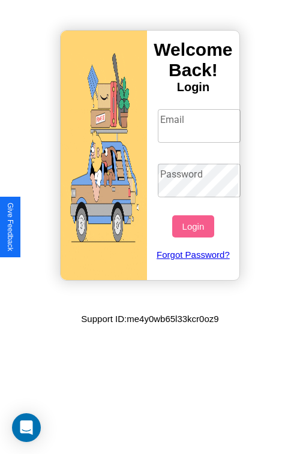
click at [200, 125] on input "Email" at bounding box center [199, 126] width 83 height 34
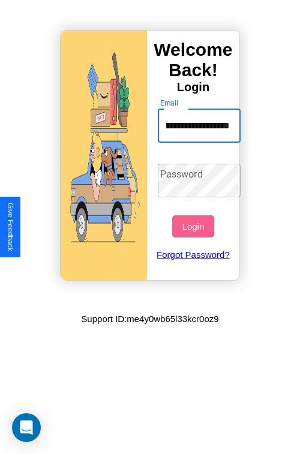
scroll to position [0, 53]
type input "**********"
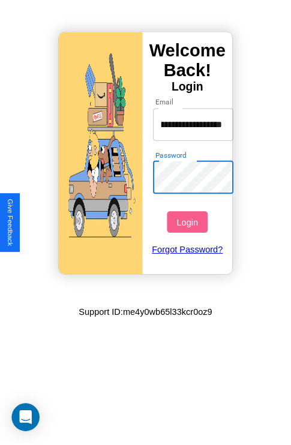
scroll to position [0, 0]
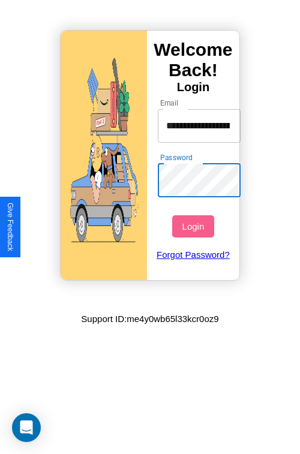
click at [194, 226] on button "Login" at bounding box center [192, 226] width 41 height 22
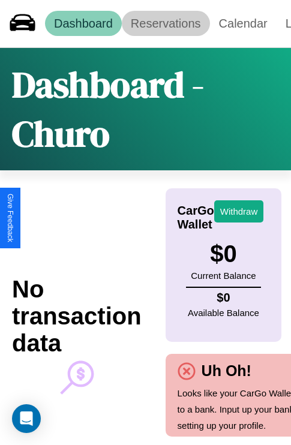
click at [165, 23] on link "Reservations" at bounding box center [166, 23] width 88 height 25
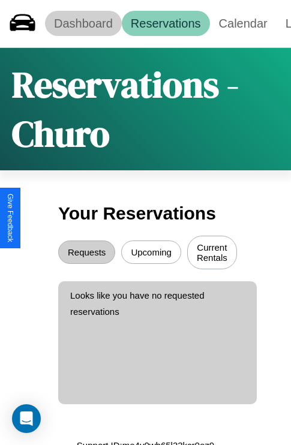
click at [83, 23] on link "Dashboard" at bounding box center [83, 23] width 77 height 25
